Goal: Task Accomplishment & Management: Manage account settings

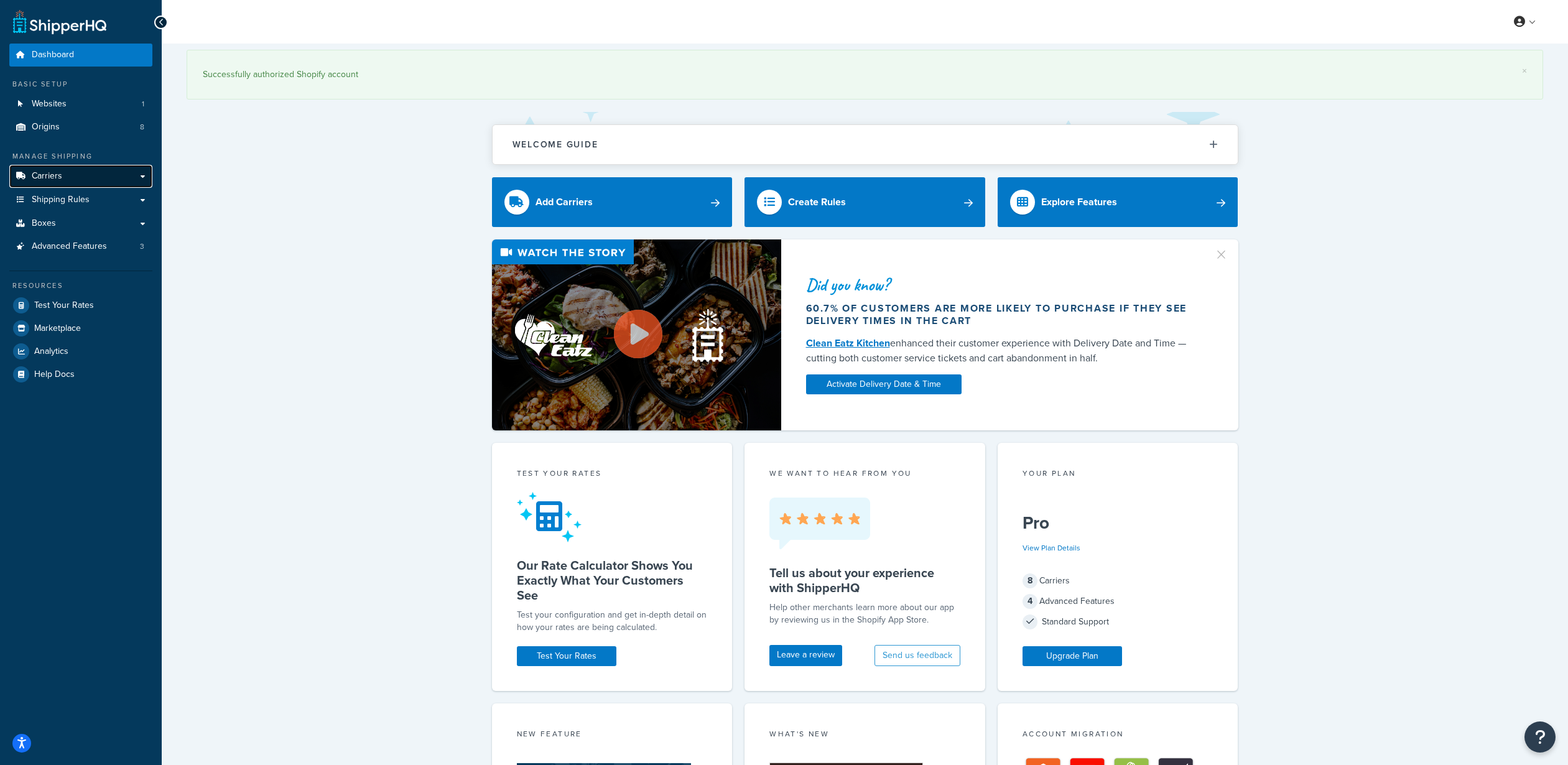
click at [85, 174] on link "Carriers" at bounding box center [80, 176] width 143 height 23
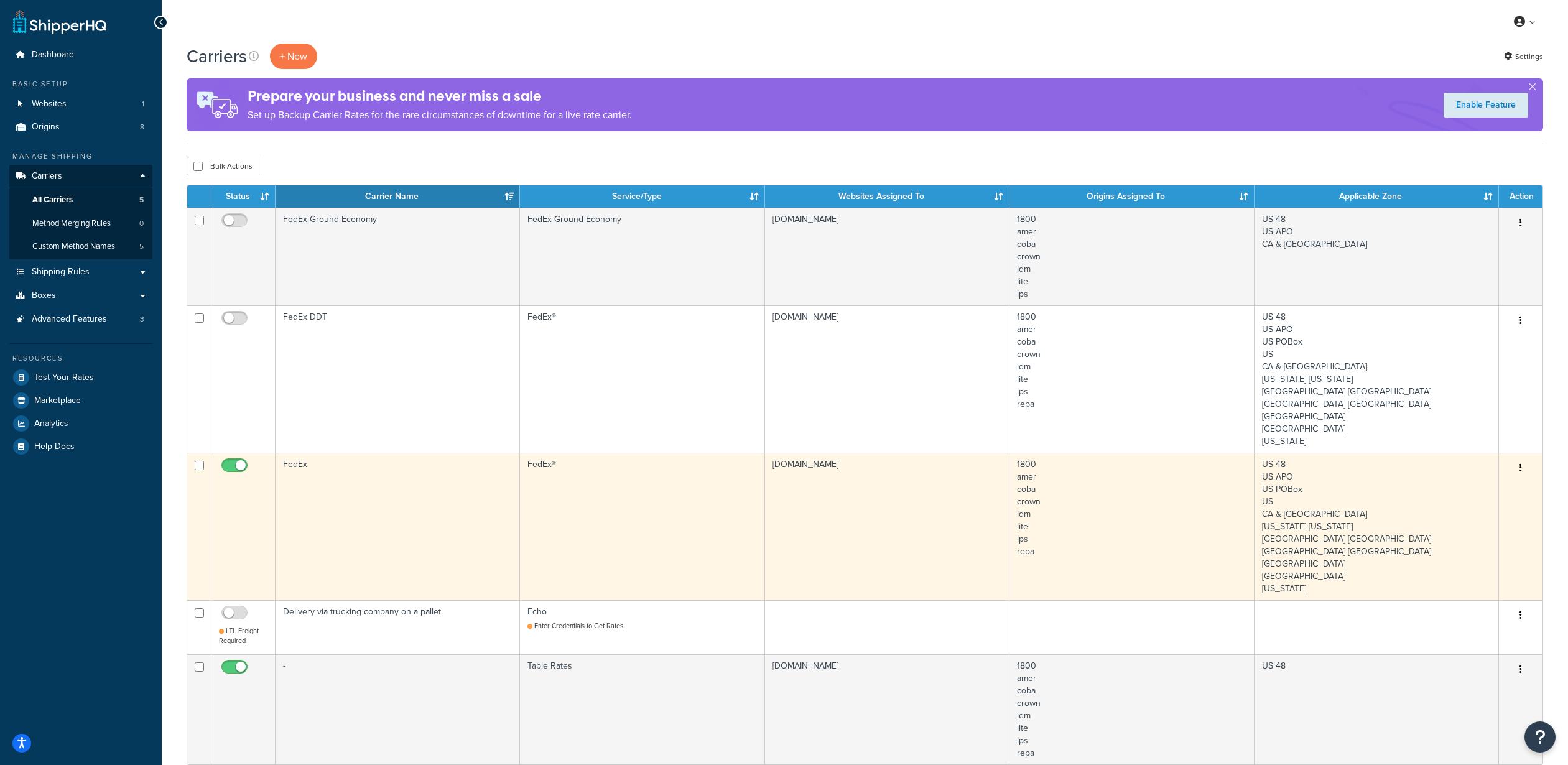
click at [1518, 458] on button "button" at bounding box center [1520, 468] width 17 height 20
click at [1450, 465] on link "Edit" at bounding box center [1470, 469] width 98 height 26
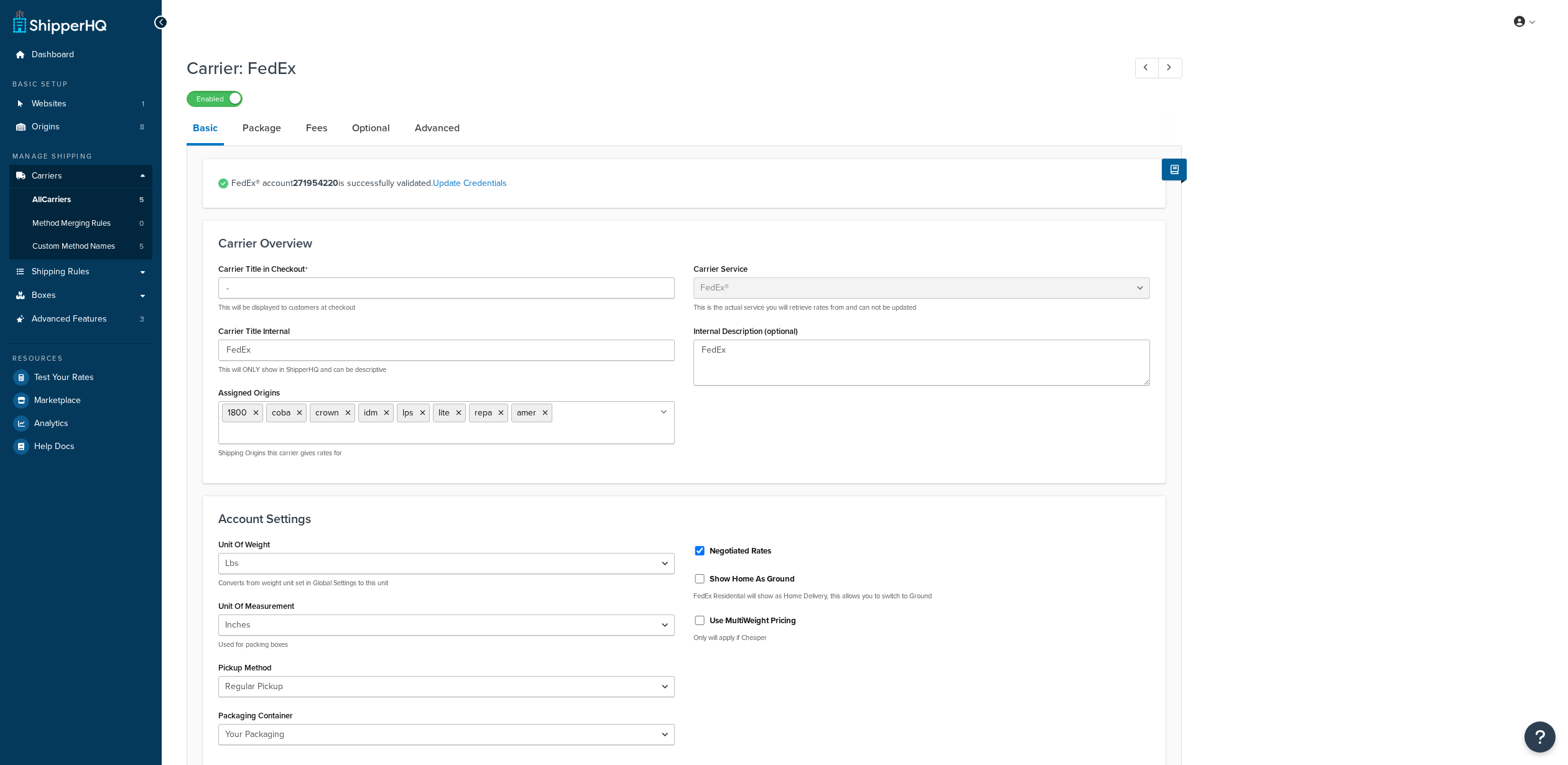
select select "fedEx"
select select "REGULAR_PICKUP"
select select "YOUR_PACKAGING"
click at [489, 183] on link "Update Credentials" at bounding box center [470, 183] width 74 height 13
select select "US"
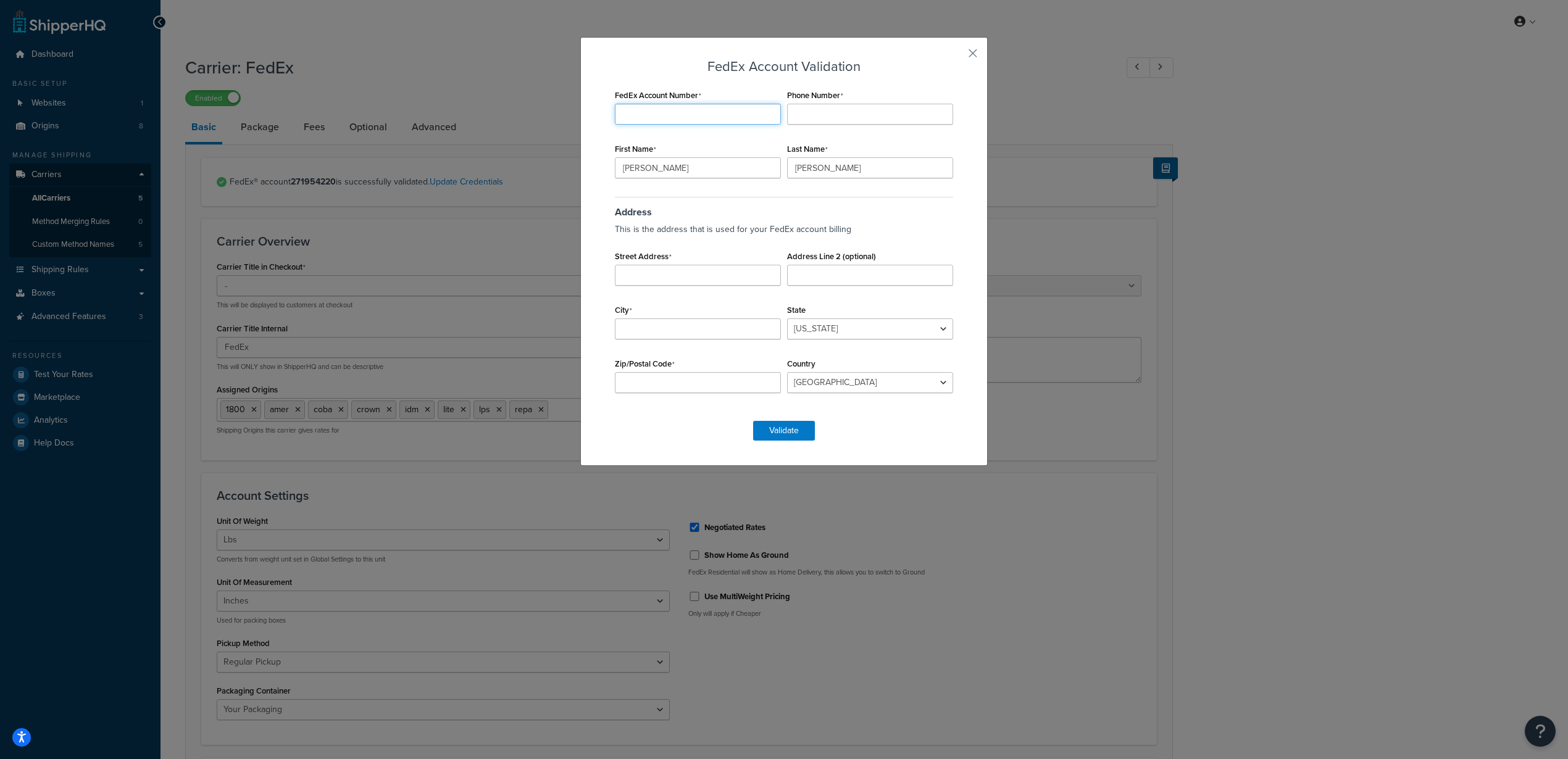
click at [671, 121] on input "FedEx Account Number" at bounding box center [697, 114] width 166 height 21
drag, startPoint x: 663, startPoint y: 174, endPoint x: 587, endPoint y: 180, distance: 76.2
click at [587, 180] on div "FedEx Account Validation FedEx Account Number Required Phone Number First Name …" at bounding box center [783, 251] width 407 height 429
type input "Lisa"
type input "Hernandez"
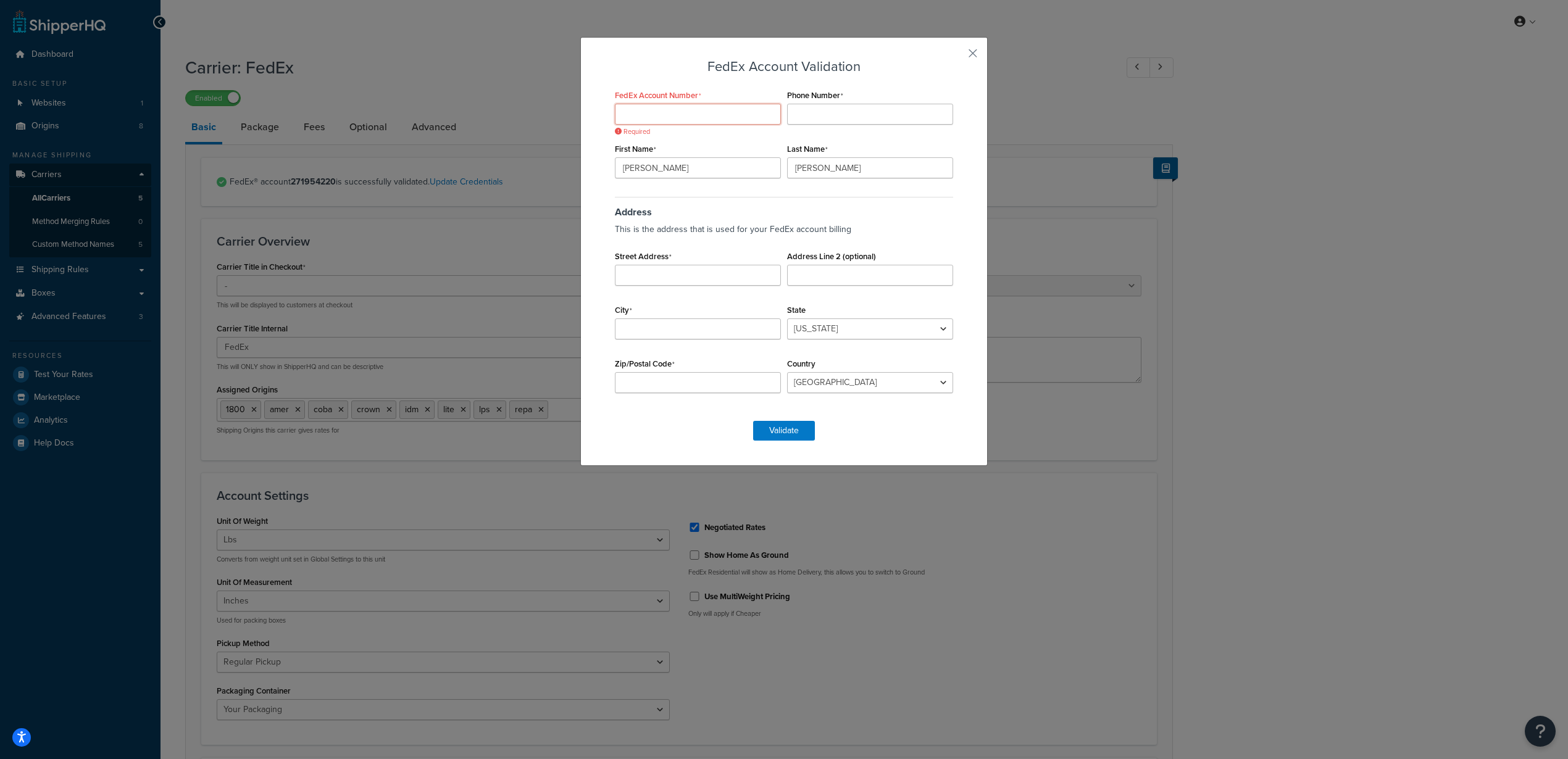
click at [689, 107] on input "FedEx Account Number" at bounding box center [697, 114] width 166 height 21
type input "271954220"
click at [816, 117] on input "Phone Number" at bounding box center [870, 114] width 166 height 21
type input "5162211484"
click at [655, 273] on input "Street Address" at bounding box center [697, 276] width 166 height 21
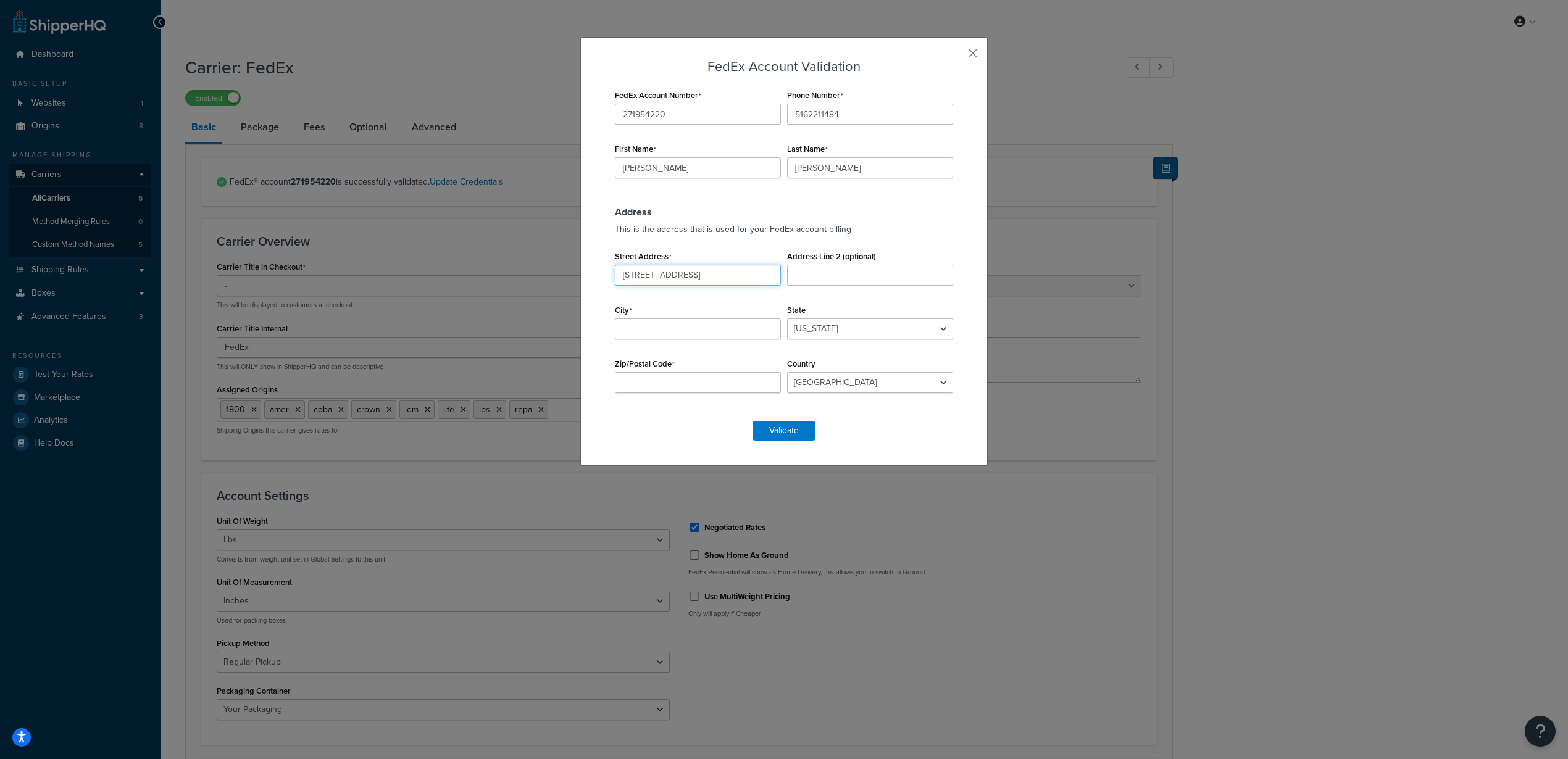
type input "51 Bell Street"
type input "West Babylon"
select select "NY"
type input "11704"
click at [767, 428] on button "Validate" at bounding box center [784, 431] width 62 height 20
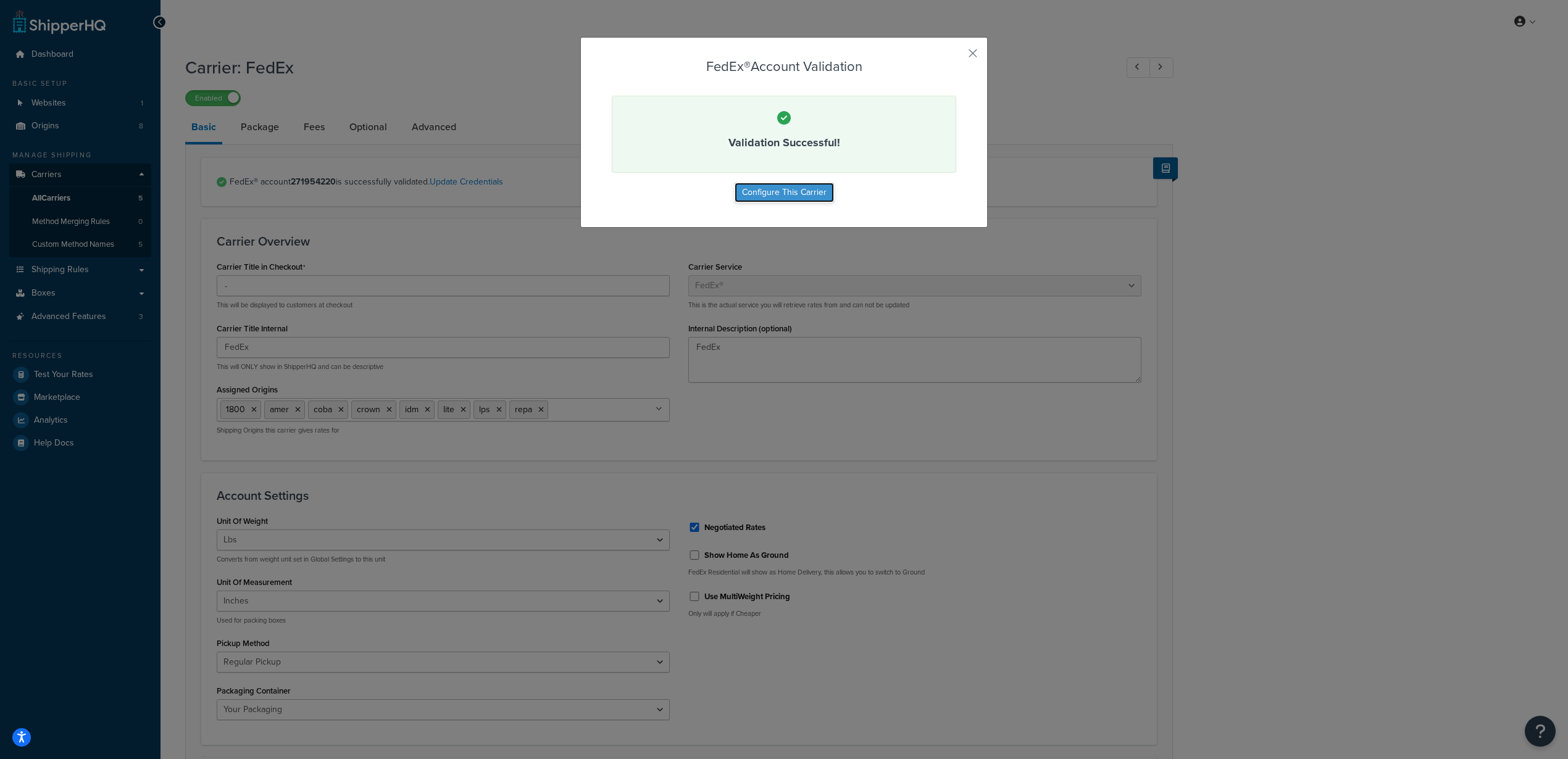
click at [785, 191] on button "Configure This Carrier" at bounding box center [784, 193] width 99 height 20
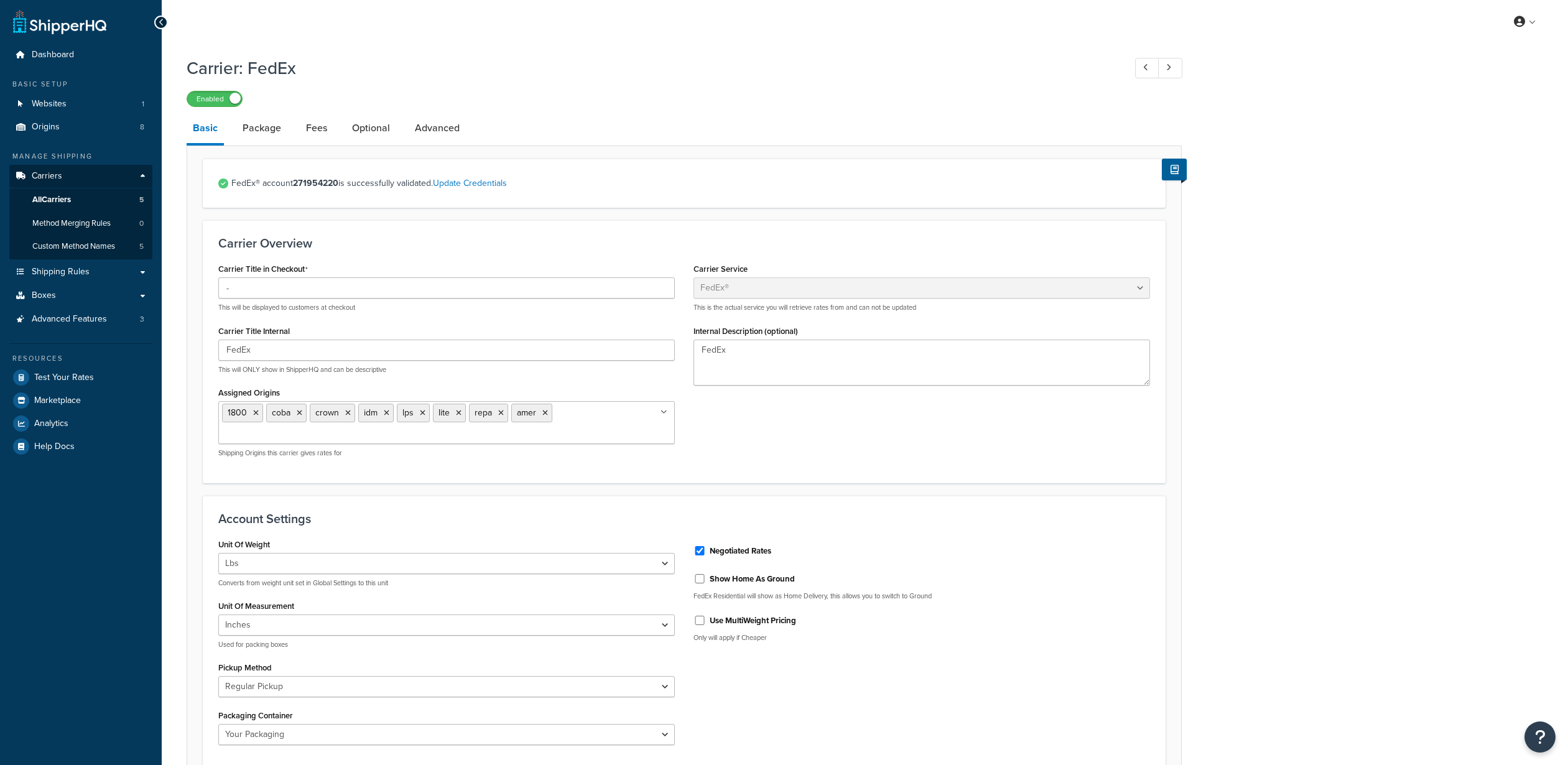
select select "fedEx"
select select "REGULAR_PICKUP"
select select "YOUR_PACKAGING"
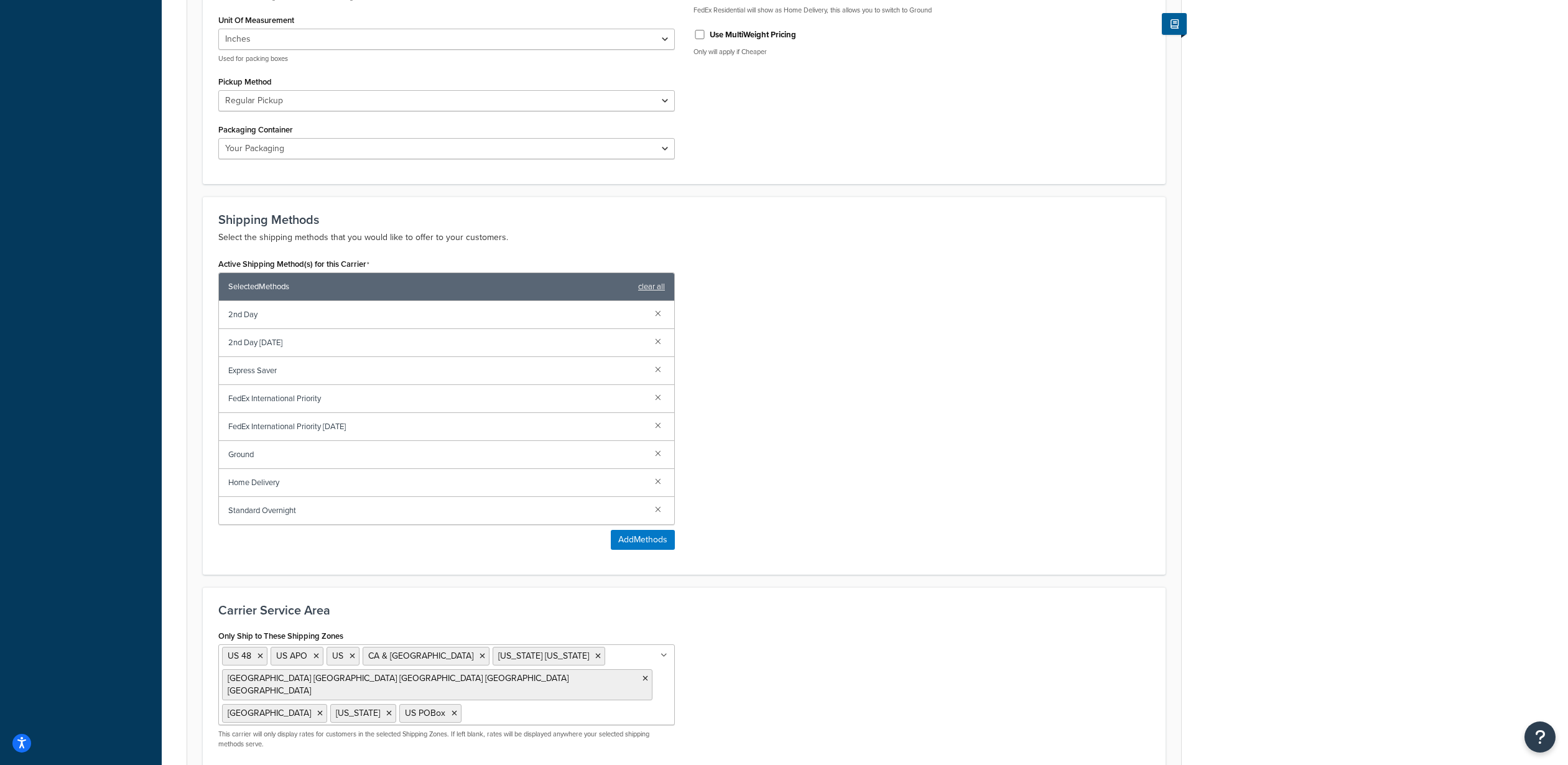
scroll to position [648, 0]
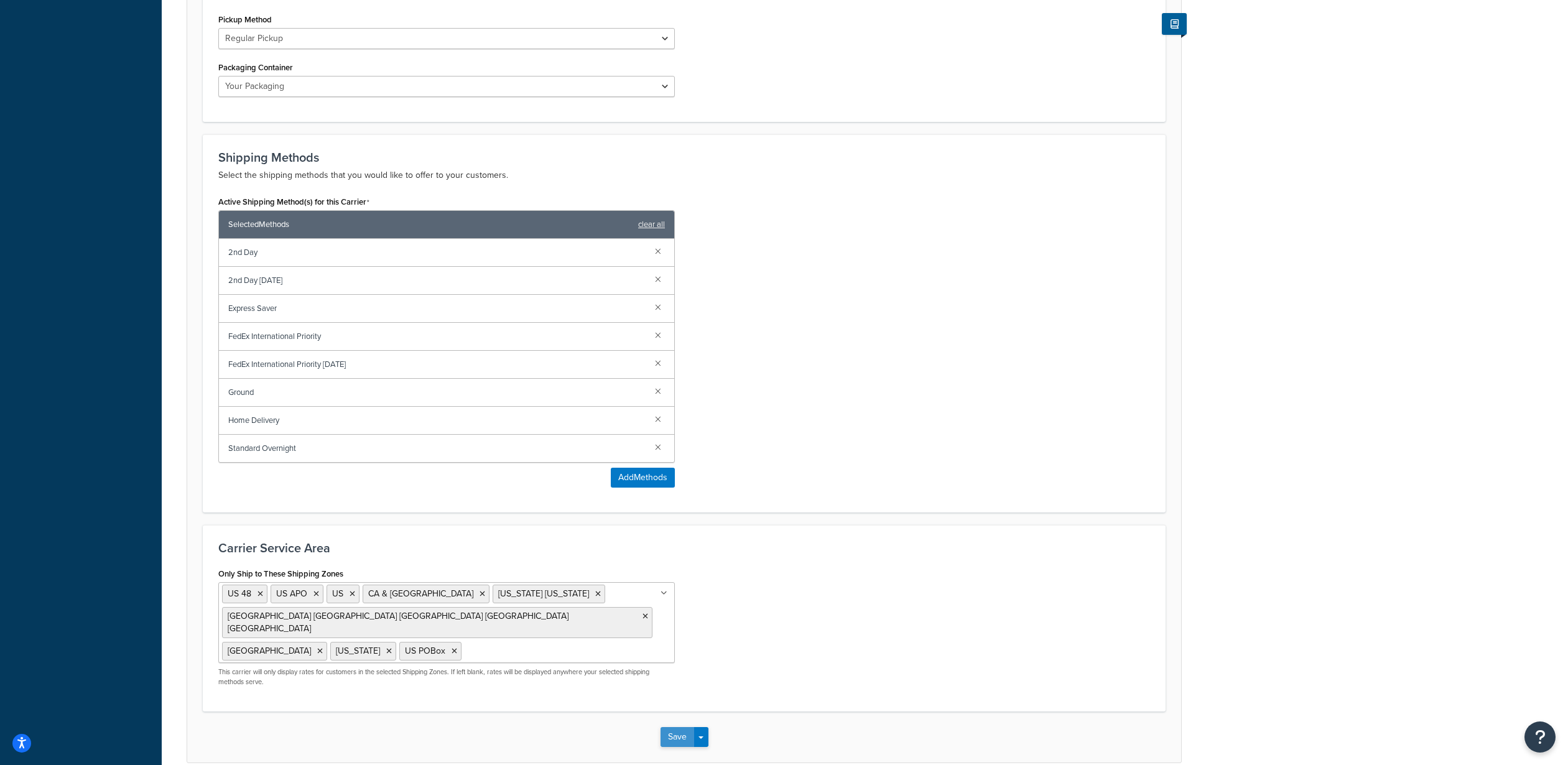
click at [683, 727] on button "Save" at bounding box center [677, 737] width 33 height 20
